Goal: Information Seeking & Learning: Check status

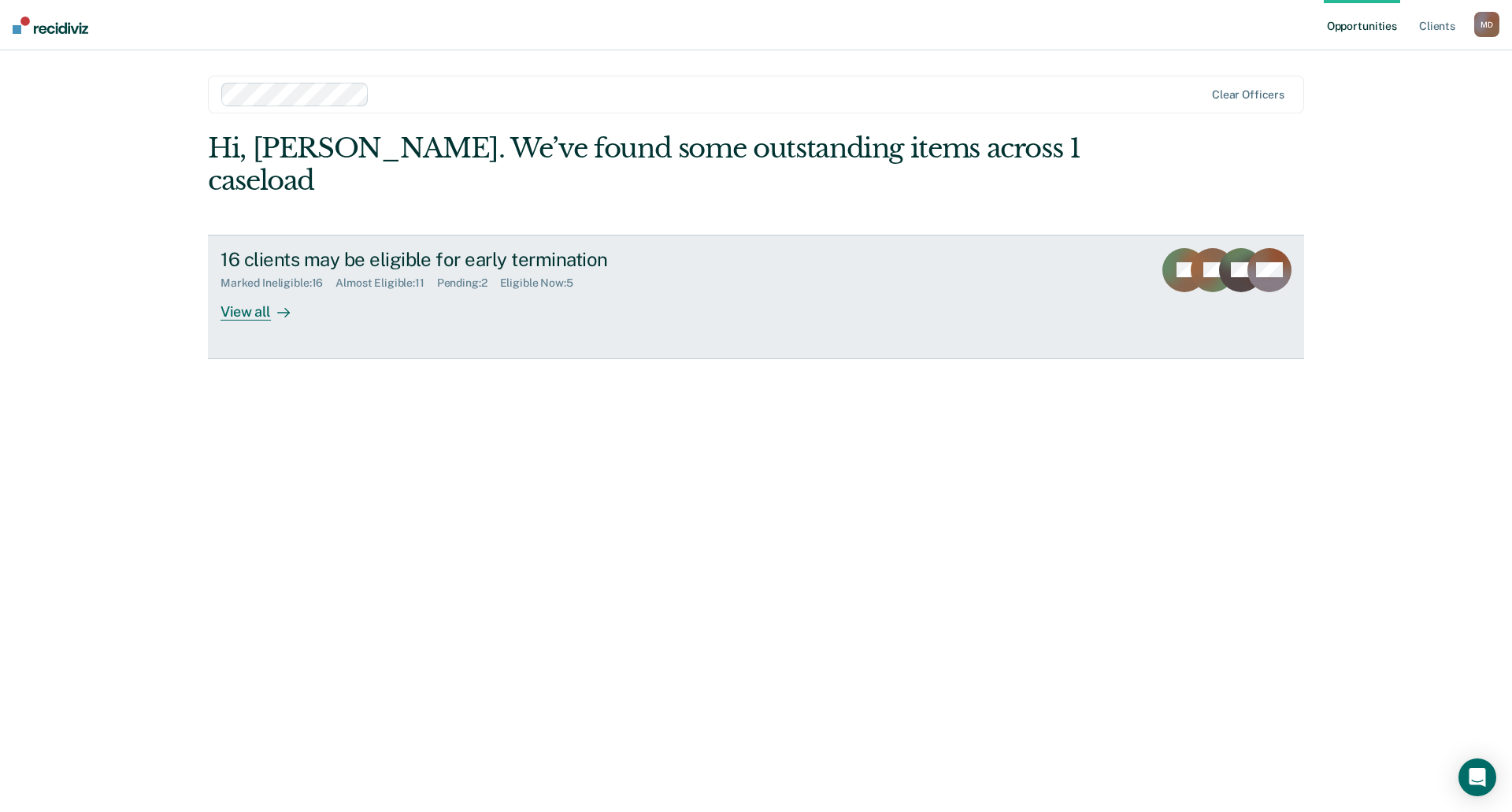
click at [237, 290] on div "View all" at bounding box center [264, 305] width 88 height 31
